Goal: Check status: Check status

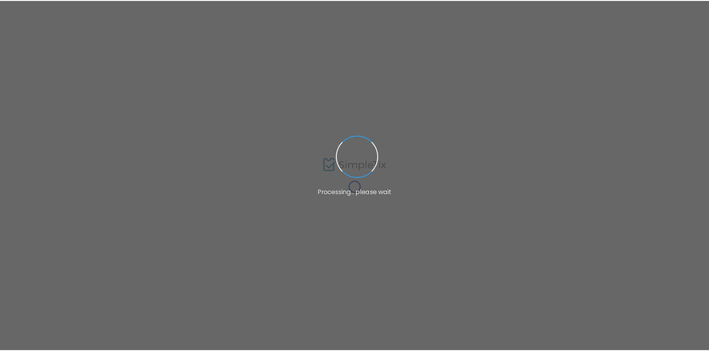
scroll to position [5, 0]
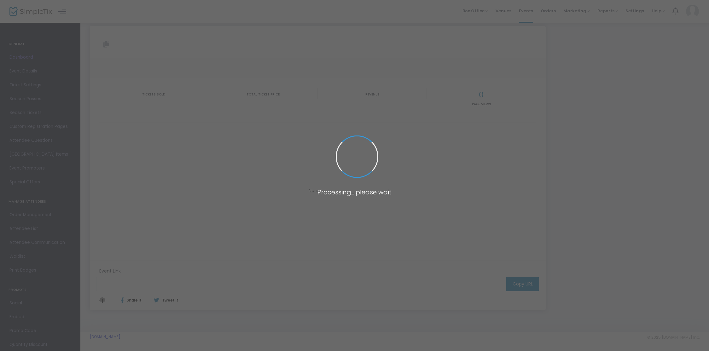
type input "[URL][DOMAIN_NAME]"
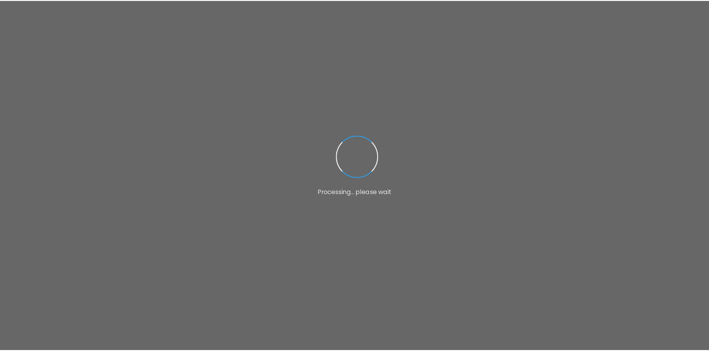
scroll to position [5, 0]
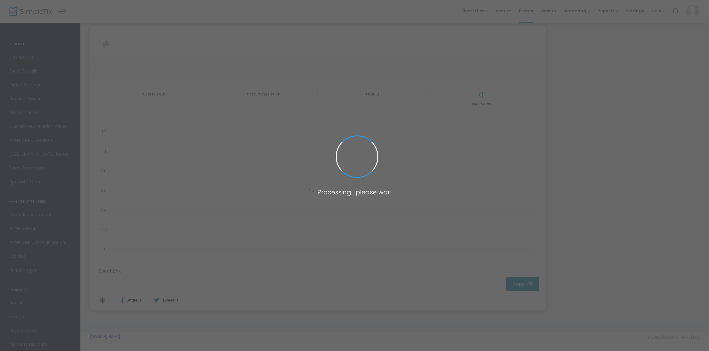
type input "[URL][DOMAIN_NAME]"
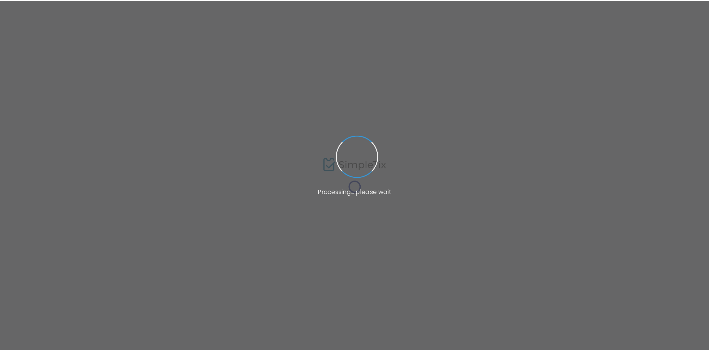
scroll to position [5, 0]
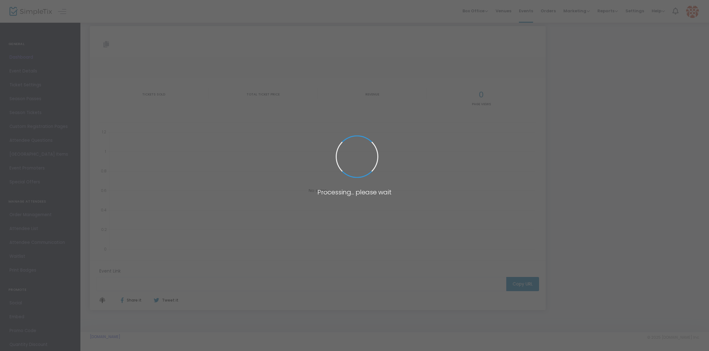
type input "[URL][DOMAIN_NAME]"
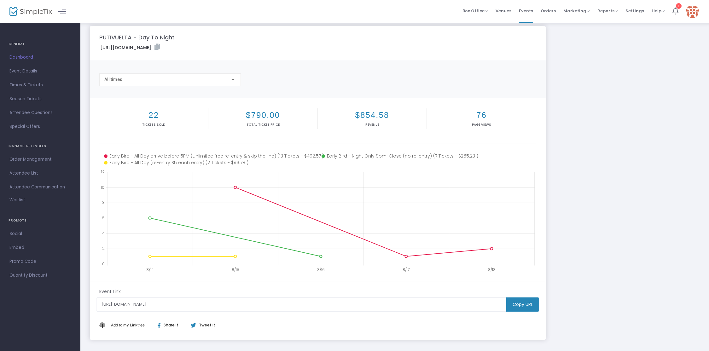
click at [480, 117] on h2 "76" at bounding box center [481, 115] width 107 height 10
drag, startPoint x: 134, startPoint y: 111, endPoint x: 147, endPoint y: 115, distance: 13.6
click at [137, 112] on h2 "22" at bounding box center [154, 115] width 106 height 10
drag, startPoint x: 148, startPoint y: 115, endPoint x: 155, endPoint y: 115, distance: 7.6
click at [148, 115] on h2 "22" at bounding box center [154, 115] width 106 height 10
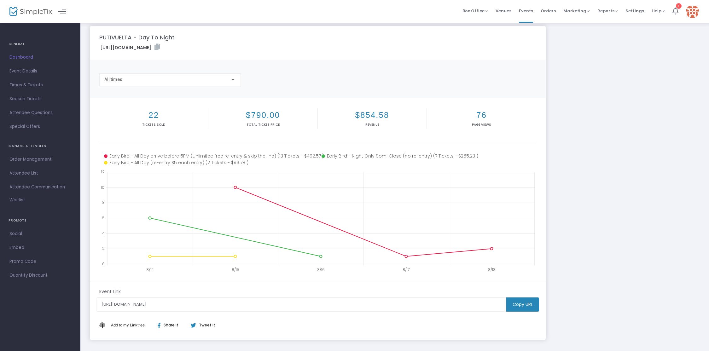
click at [155, 115] on h2 "22" at bounding box center [154, 115] width 106 height 10
click at [153, 115] on h2 "22" at bounding box center [154, 115] width 106 height 10
drag, startPoint x: 243, startPoint y: 114, endPoint x: 283, endPoint y: 114, distance: 40.7
click at [282, 114] on h2 "$790.00" at bounding box center [263, 115] width 106 height 10
click at [284, 114] on h2 "$790.00" at bounding box center [263, 115] width 106 height 10
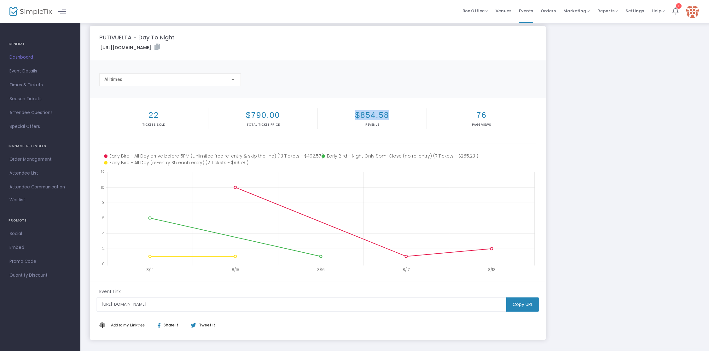
drag, startPoint x: 401, startPoint y: 115, endPoint x: 328, endPoint y: 117, distance: 73.2
click at [342, 116] on h2 "$854.58" at bounding box center [372, 115] width 106 height 10
drag, startPoint x: 140, startPoint y: 115, endPoint x: 516, endPoint y: 120, distance: 376.0
click at [516, 120] on div "22 Tickets sold $790.00 Total Ticket Price $854.58 Revenue 76 Page Views" at bounding box center [317, 124] width 437 height 38
drag, startPoint x: 498, startPoint y: 125, endPoint x: 130, endPoint y: 108, distance: 368.4
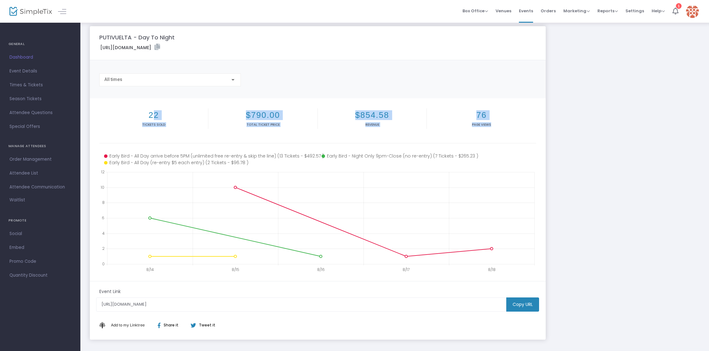
click at [124, 110] on div "22 Tickets sold $790.00 Total Ticket Price $854.58 Revenue 76 Page Views" at bounding box center [317, 124] width 437 height 38
click at [587, 120] on div "PUTIVUELTA - Day To Night https://www.simpletix.com/e/putivuelta-day-to-night-t…" at bounding box center [395, 183] width 616 height 314
